Goal: Navigation & Orientation: Find specific page/section

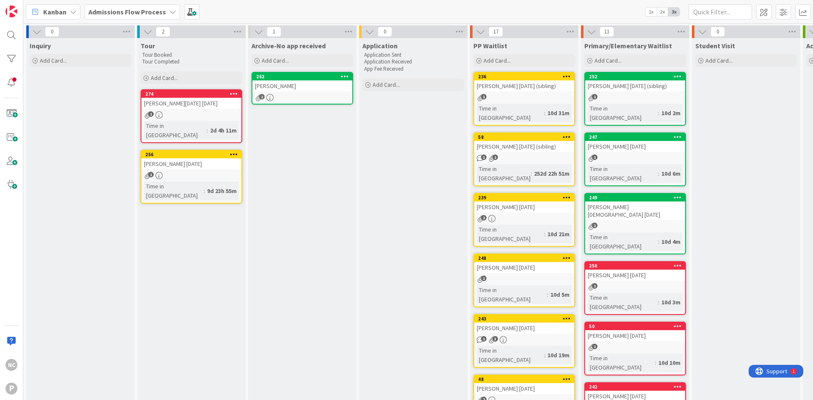
click at [312, 80] on div "[PERSON_NAME]" at bounding box center [302, 85] width 100 height 11
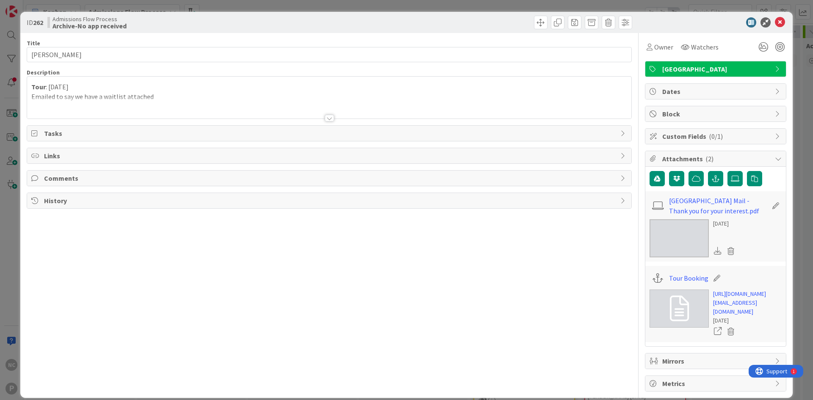
click at [68, 181] on span "Comments" at bounding box center [330, 178] width 572 height 10
click at [62, 201] on button "Add Comment" at bounding box center [58, 197] width 55 height 15
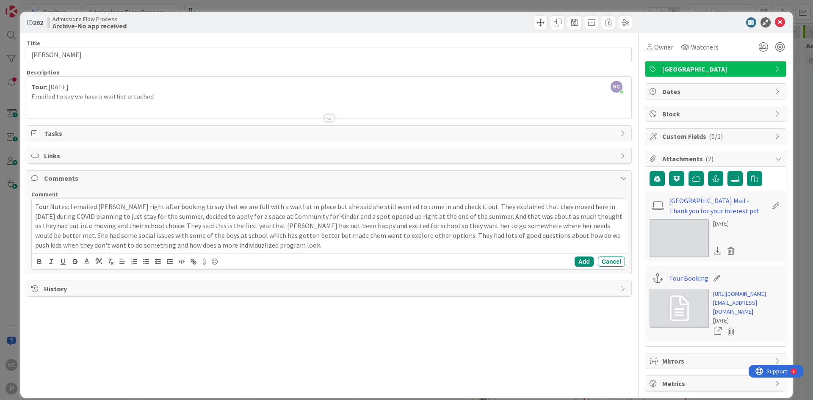
click at [253, 251] on div "Tour Notes: I emailed [PERSON_NAME] right after booking to say that we are full…" at bounding box center [329, 226] width 595 height 55
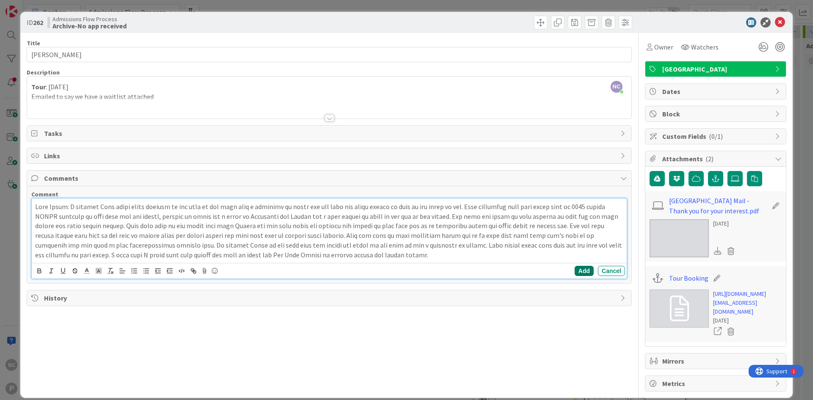
click at [578, 273] on button "Add" at bounding box center [583, 271] width 19 height 10
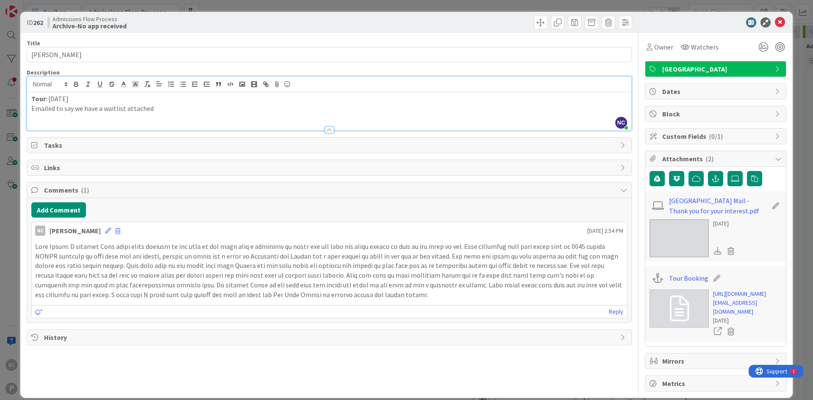
drag, startPoint x: 184, startPoint y: 94, endPoint x: 180, endPoint y: 99, distance: 7.0
click at [184, 93] on div "Tour : [DATE] Emailed to say we have a waitlist attached" at bounding box center [329, 111] width 604 height 38
click at [178, 100] on p "Tour : [DATE]" at bounding box center [329, 99] width 596 height 10
click at [179, 105] on p "Emailed to say we have a waitlist attached" at bounding box center [329, 109] width 596 height 10
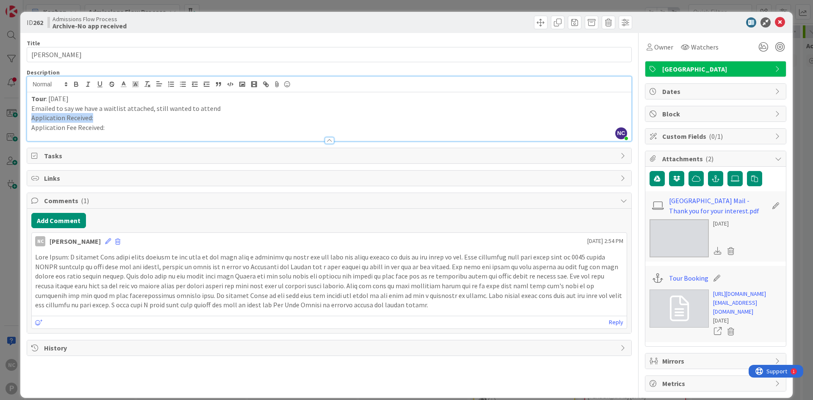
drag, startPoint x: 103, startPoint y: 119, endPoint x: 29, endPoint y: 122, distance: 74.5
click at [29, 122] on div "Tour : [DATE] Emailed to say we have a waitlist attached, still wanted to atten…" at bounding box center [329, 116] width 604 height 49
drag, startPoint x: 109, startPoint y: 131, endPoint x: 8, endPoint y: 133, distance: 101.2
click at [8, 133] on div "ID 262 Admissions Flow Process Archive-No app received Title 13 / 128 [PERSON_N…" at bounding box center [406, 200] width 813 height 400
click at [151, 141] on div at bounding box center [329, 136] width 605 height 9
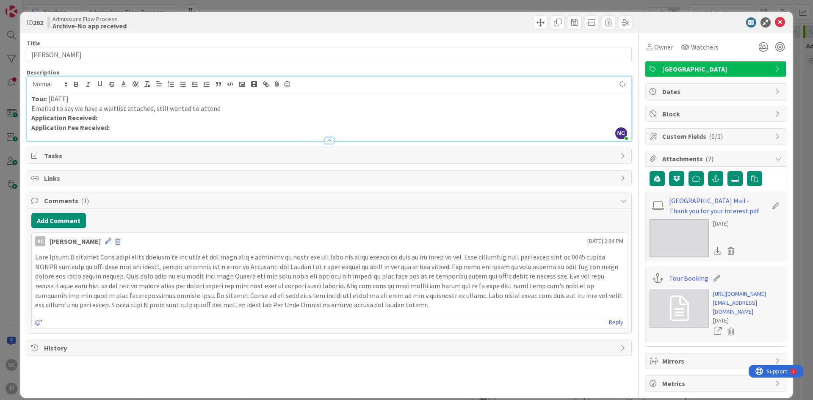
click at [165, 127] on p "Application Fee Received:" at bounding box center [329, 128] width 596 height 10
click at [127, 125] on p "Application Fee Received:" at bounding box center [329, 128] width 596 height 10
click at [113, 116] on p "Application Received:" at bounding box center [329, 118] width 596 height 10
click at [775, 24] on icon at bounding box center [780, 22] width 10 height 10
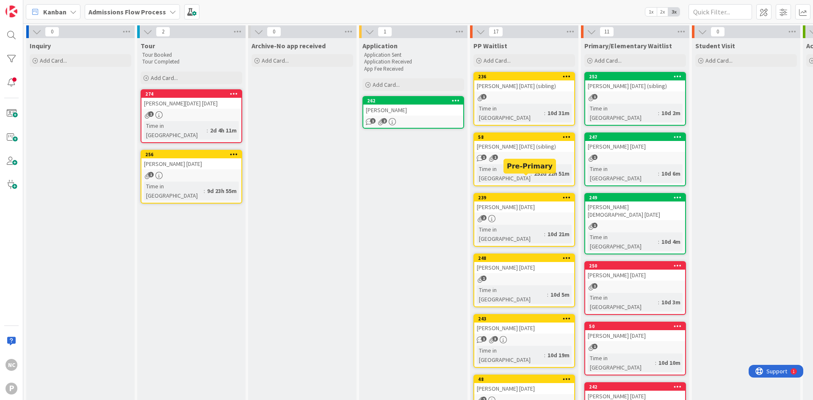
click at [525, 202] on div "[PERSON_NAME] [DATE]" at bounding box center [524, 207] width 100 height 11
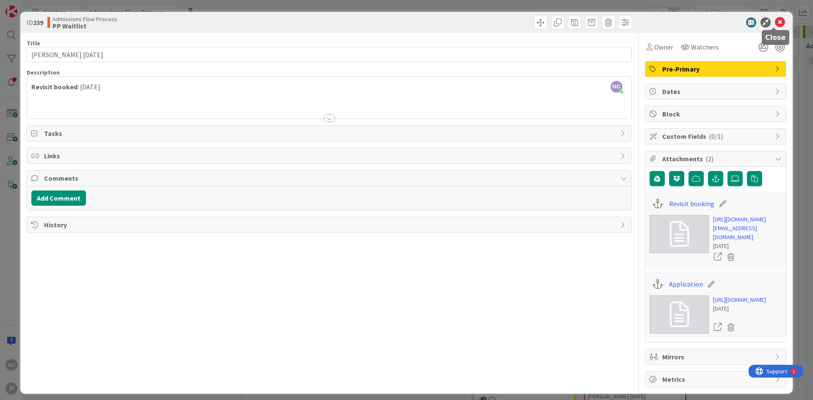
click at [775, 23] on icon at bounding box center [780, 22] width 10 height 10
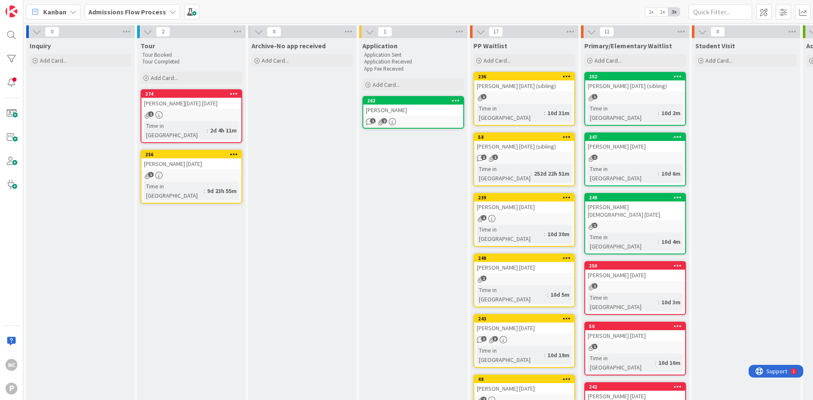
click at [146, 8] on b "Admissions Flow Process" at bounding box center [126, 12] width 77 height 8
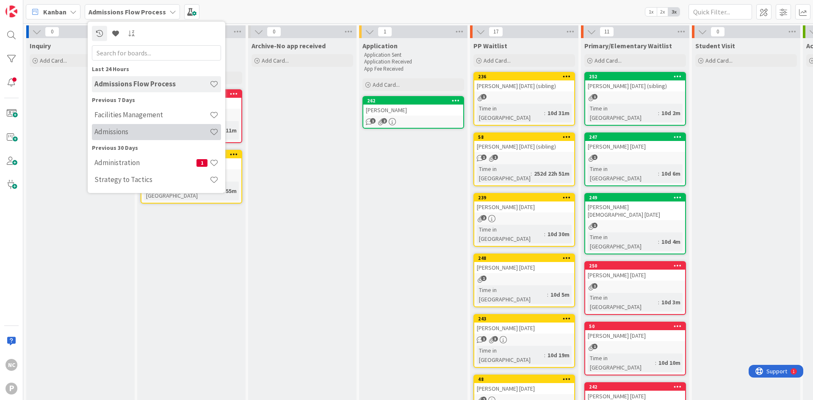
click at [140, 124] on div "Admissions" at bounding box center [156, 132] width 129 height 16
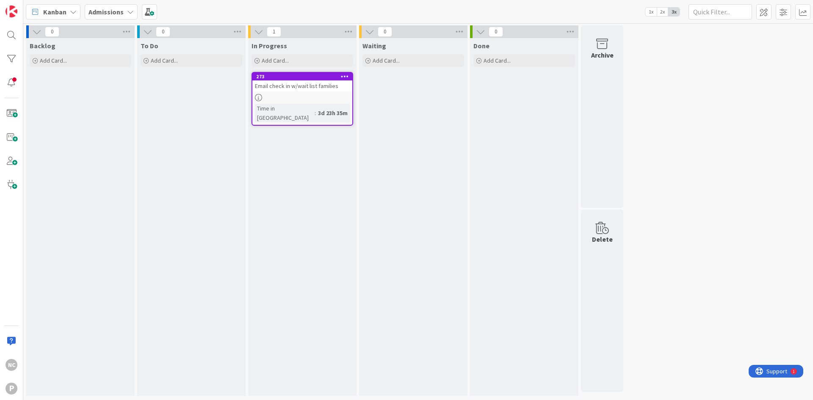
click at [110, 12] on b "Admissions" at bounding box center [105, 12] width 35 height 8
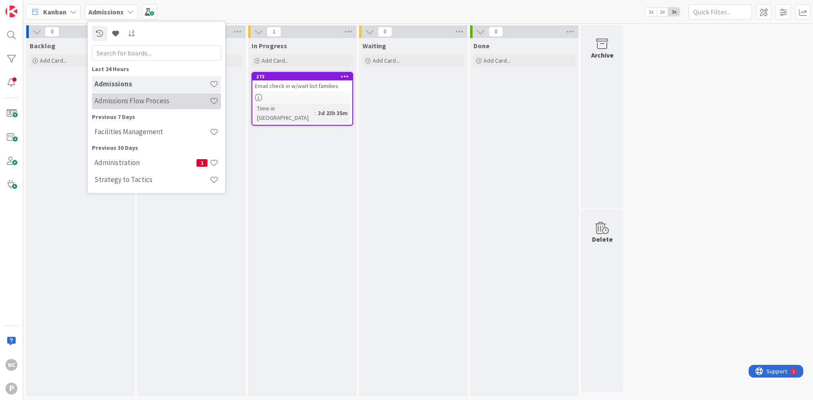
click at [131, 102] on h4 "Admissions Flow Process" at bounding box center [151, 101] width 115 height 8
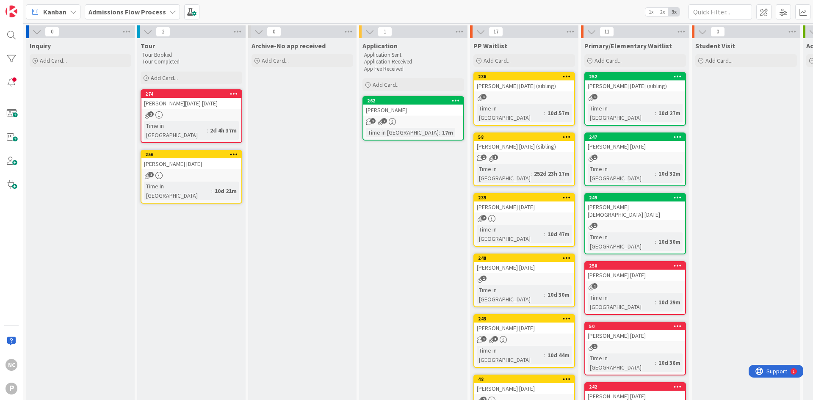
click at [115, 14] on b "Admissions Flow Process" at bounding box center [126, 12] width 77 height 8
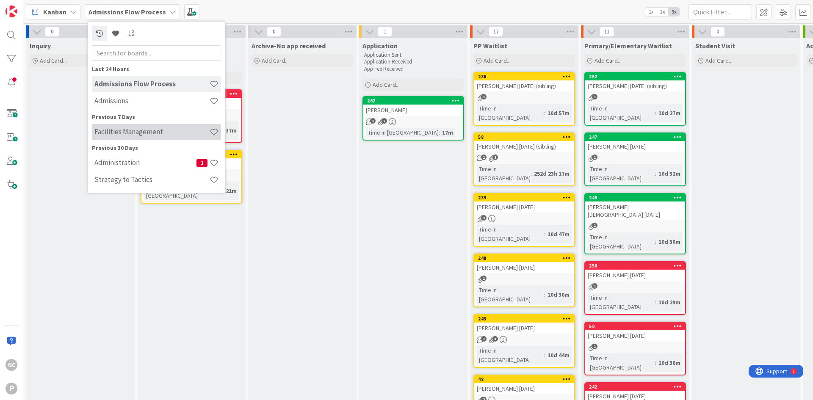
click at [120, 130] on h4 "Facilities Management" at bounding box center [151, 131] width 115 height 8
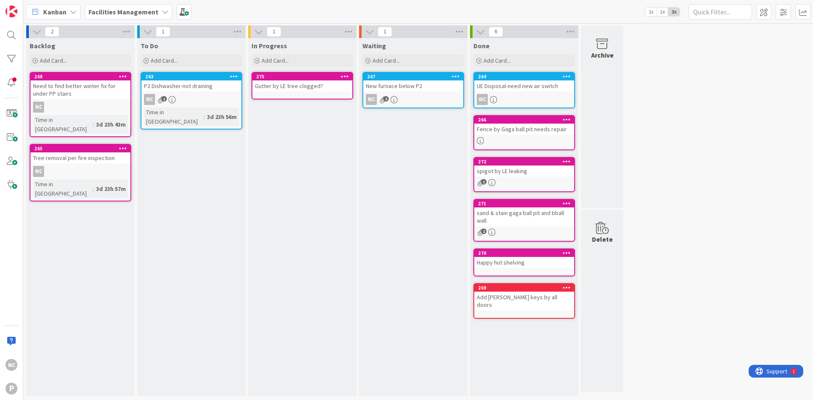
click at [334, 68] on div "In Progress Add Card..." at bounding box center [302, 53] width 108 height 30
click at [328, 83] on div "Gutter by LE tree clogged?" at bounding box center [302, 85] width 100 height 11
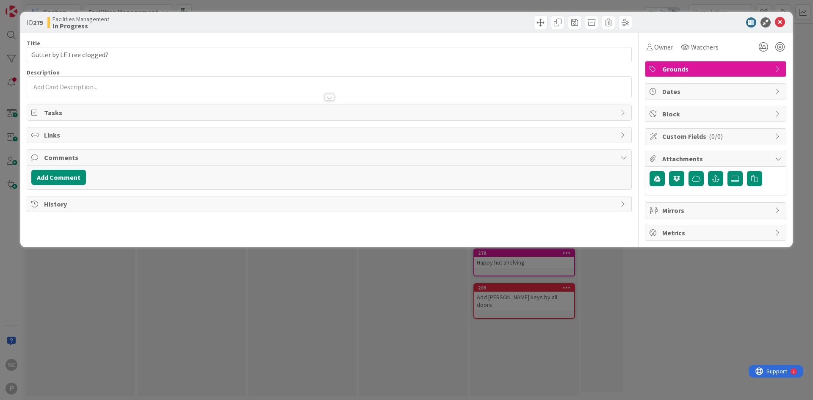
click at [94, 91] on div at bounding box center [329, 93] width 604 height 9
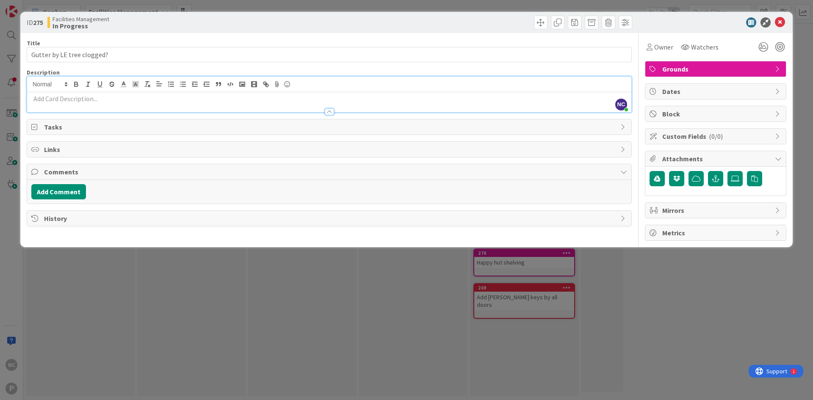
click at [96, 97] on p at bounding box center [329, 99] width 596 height 10
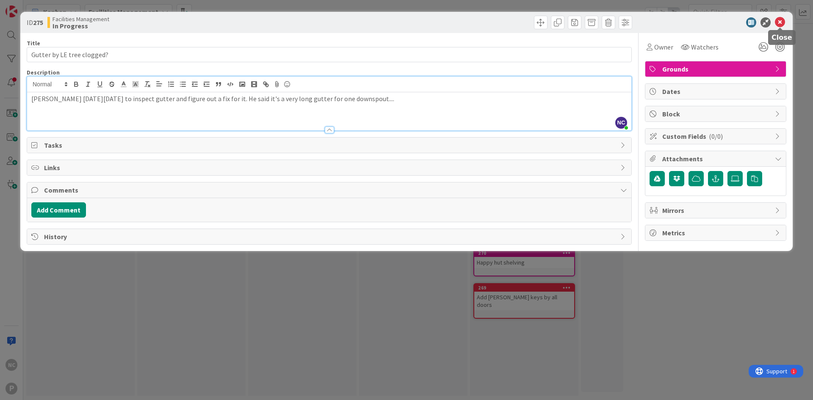
click at [778, 24] on icon at bounding box center [780, 22] width 10 height 10
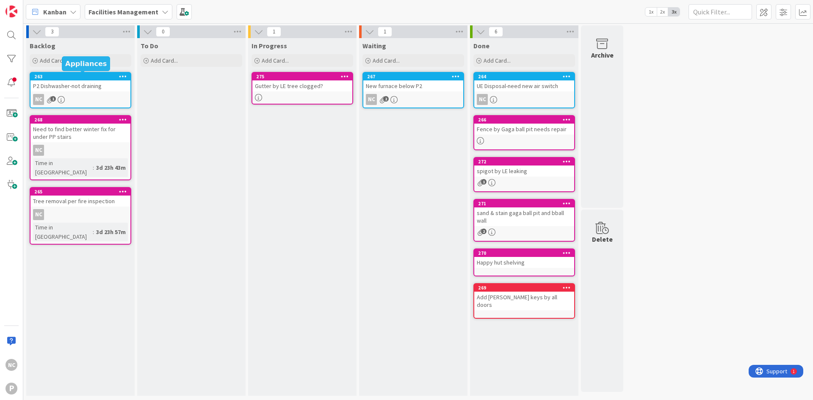
click at [92, 77] on div "263" at bounding box center [82, 77] width 96 height 6
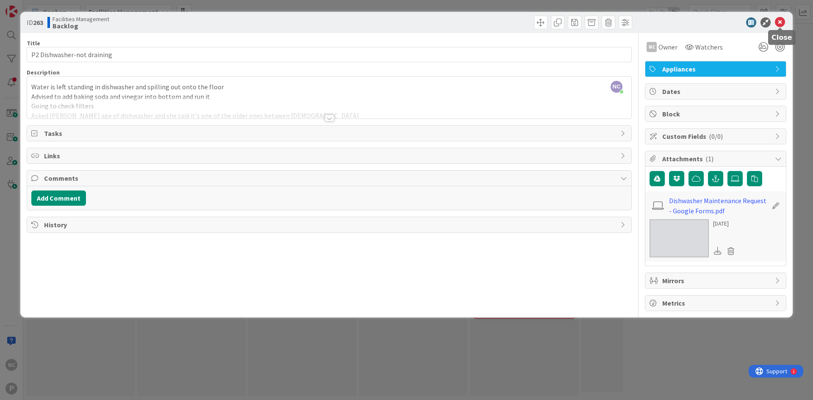
click at [781, 22] on icon at bounding box center [780, 22] width 10 height 10
